Goal: Find specific page/section: Find specific page/section

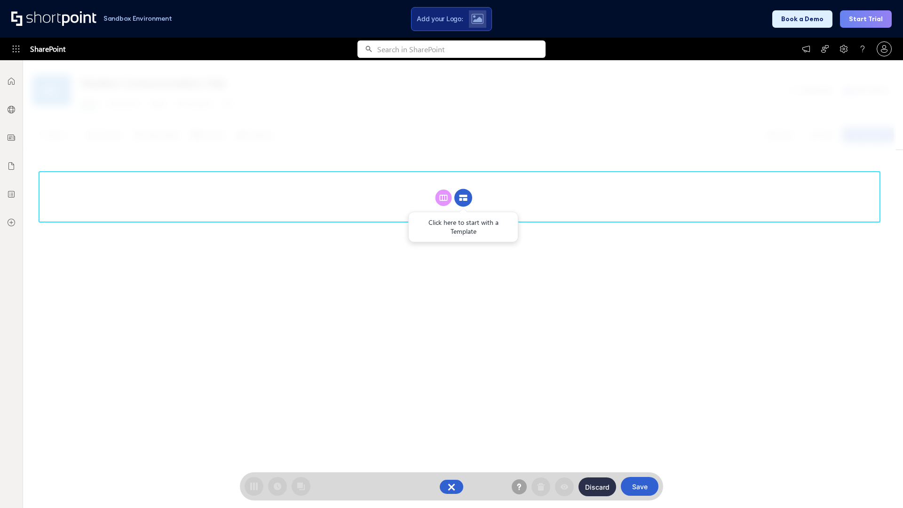
click at [463, 189] on circle at bounding box center [463, 198] width 18 height 18
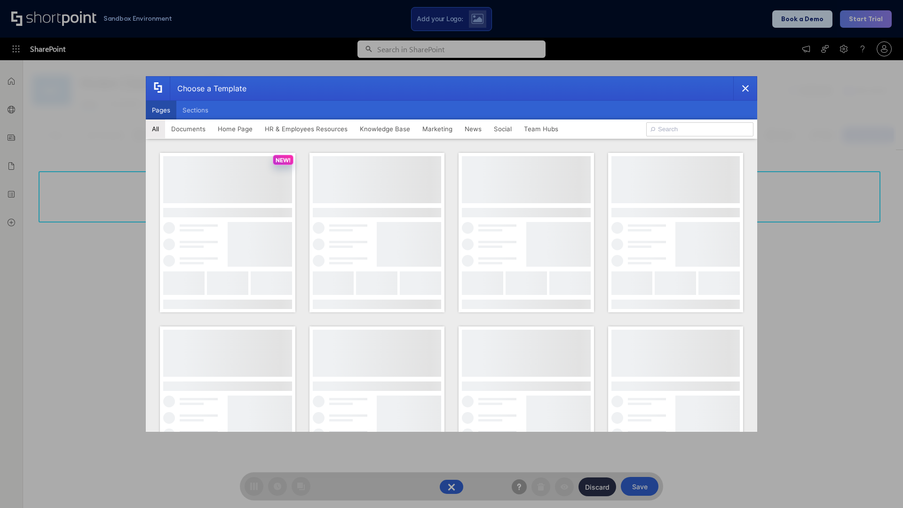
click at [161, 110] on button "Pages" at bounding box center [161, 110] width 31 height 19
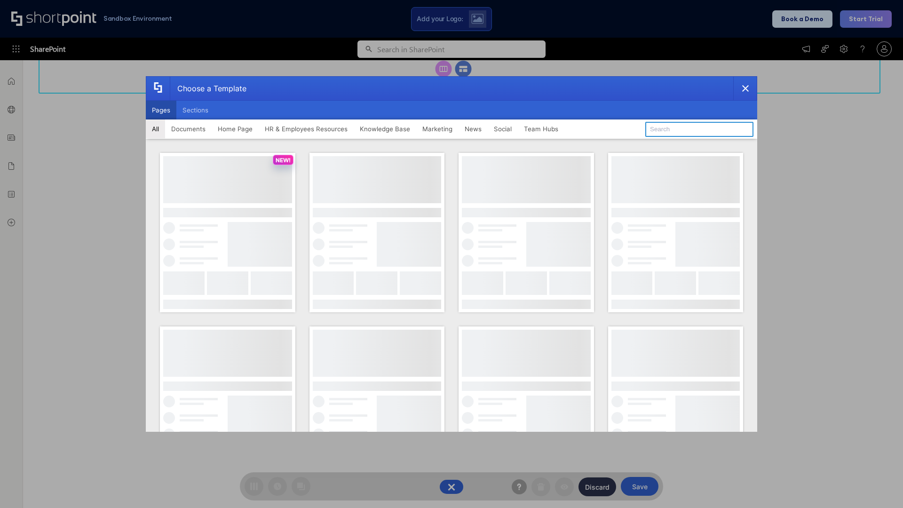
type input "Team Hub 2"
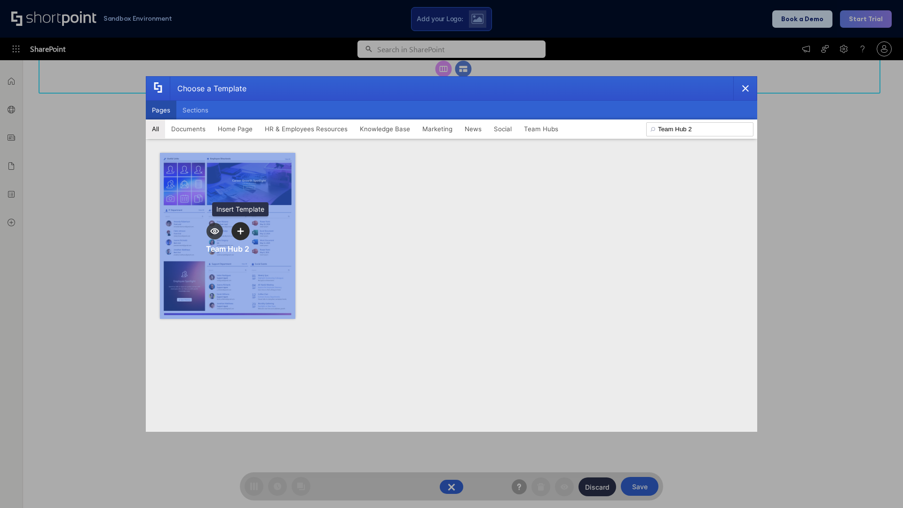
click at [240, 231] on icon "template selector" at bounding box center [240, 231] width 7 height 7
